Goal: Communication & Community: Participate in discussion

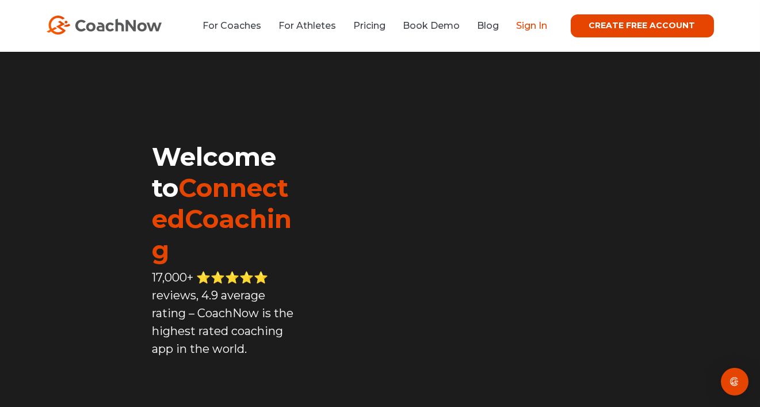
click at [537, 26] on link "Sign In" at bounding box center [532, 25] width 31 height 11
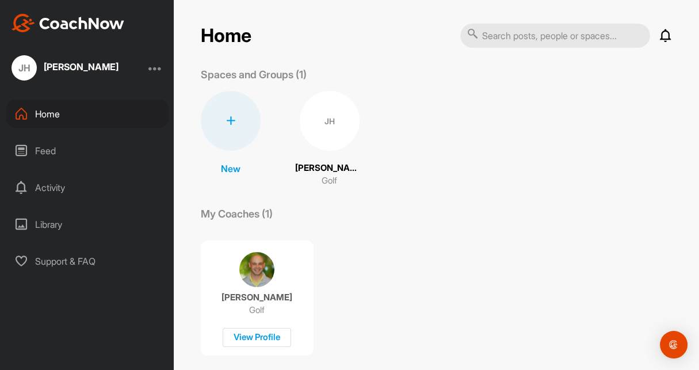
click at [664, 39] on icon at bounding box center [666, 36] width 14 height 14
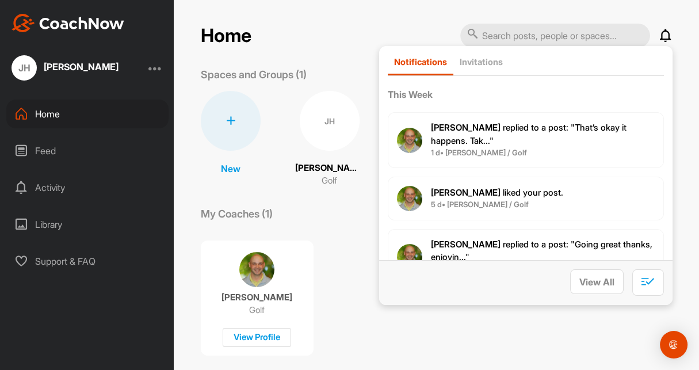
click at [583, 128] on span "[PERSON_NAME] replied to a post : "That’s okay it happens. Tak..."" at bounding box center [529, 134] width 196 height 24
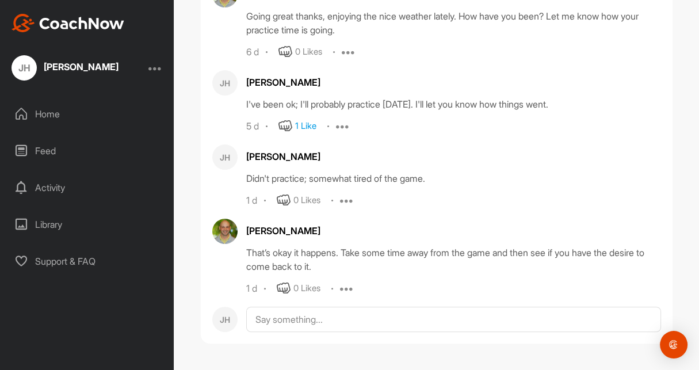
scroll to position [87316, 0]
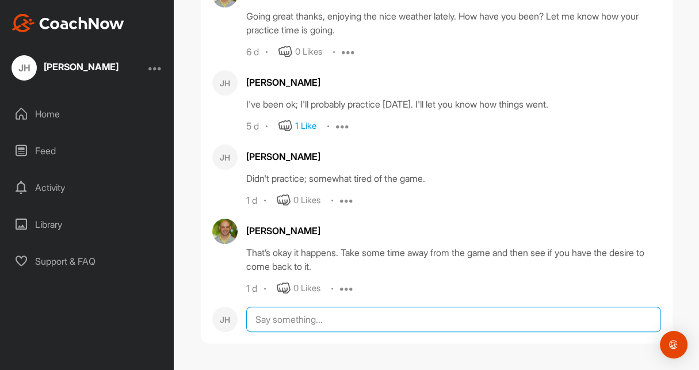
click at [250, 318] on textarea at bounding box center [453, 319] width 415 height 25
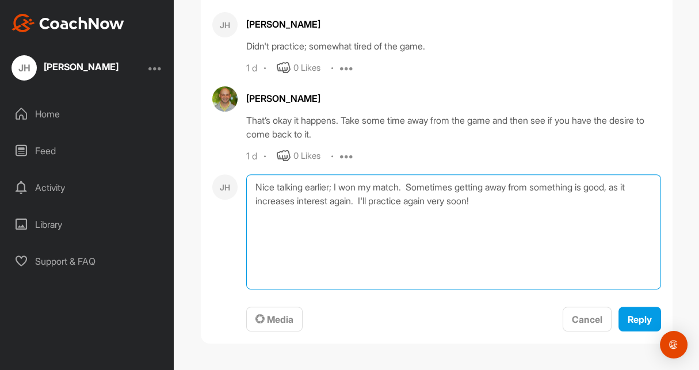
scroll to position [87448, 0]
type textarea "Nice talking earlier; I won my match. Sometimes getting away from something is …"
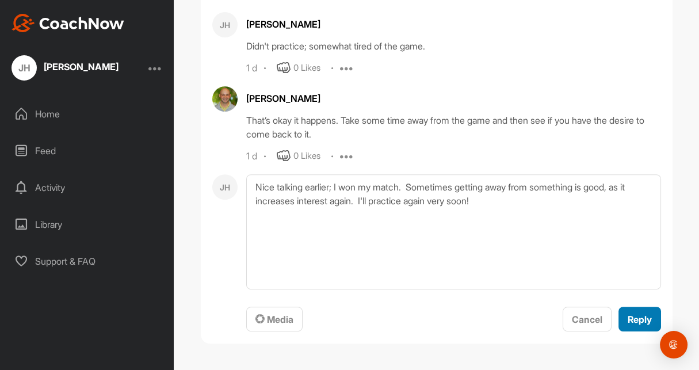
click at [635, 316] on span "Reply" at bounding box center [640, 320] width 24 height 12
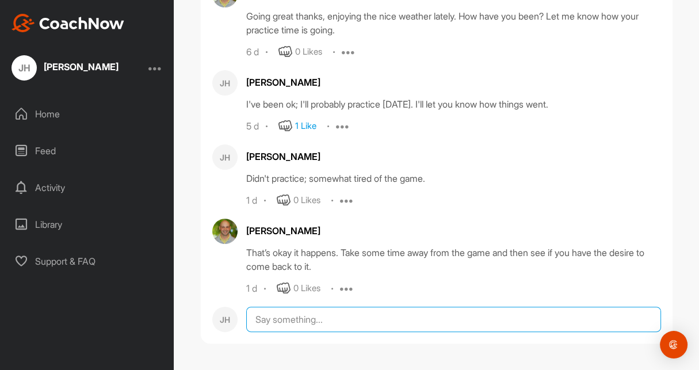
scroll to position [87349, 0]
click at [283, 322] on textarea at bounding box center [453, 319] width 415 height 25
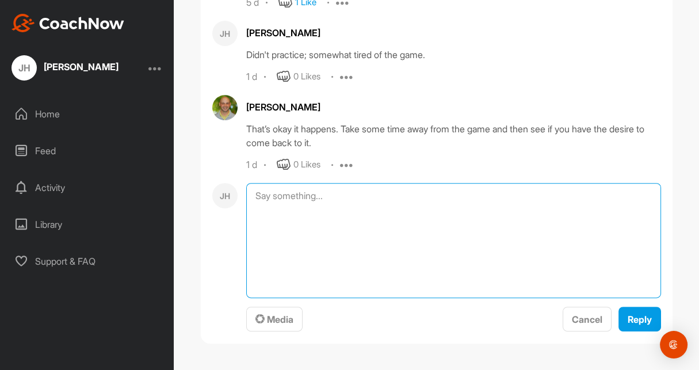
scroll to position [87439, 0]
click at [625, 298] on textarea at bounding box center [453, 240] width 415 height 115
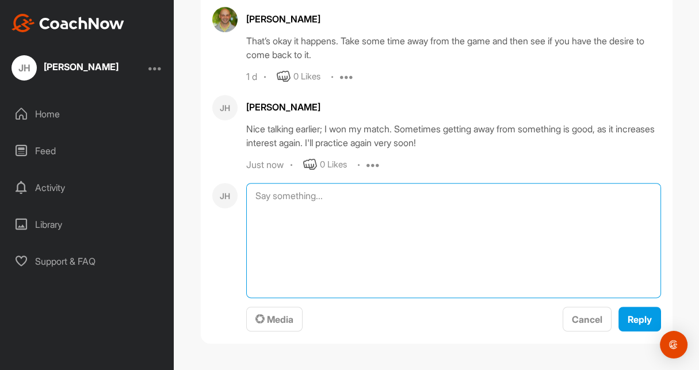
scroll to position [87527, 0]
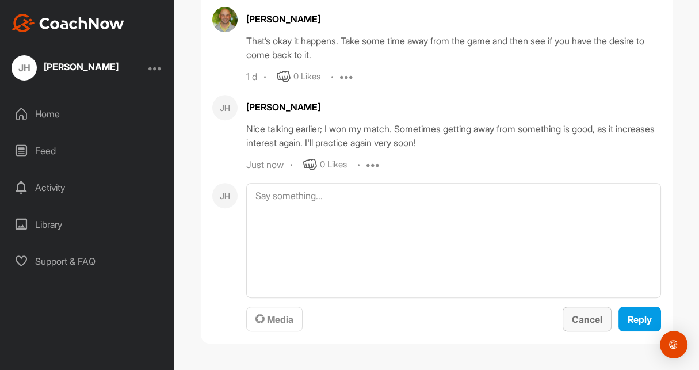
click at [585, 323] on span "Cancel" at bounding box center [587, 320] width 30 height 12
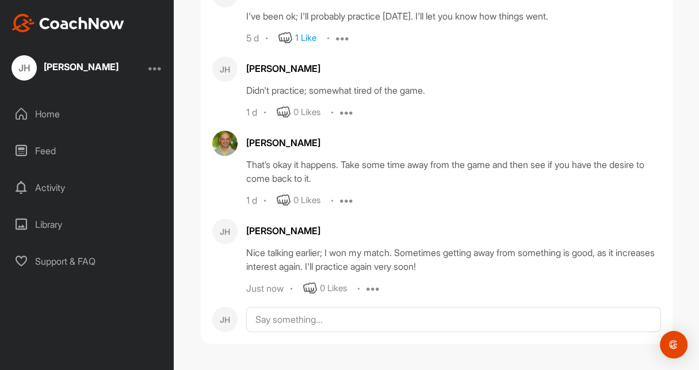
scroll to position [87404, 0]
